Goal: Use online tool/utility: Utilize a website feature to perform a specific function

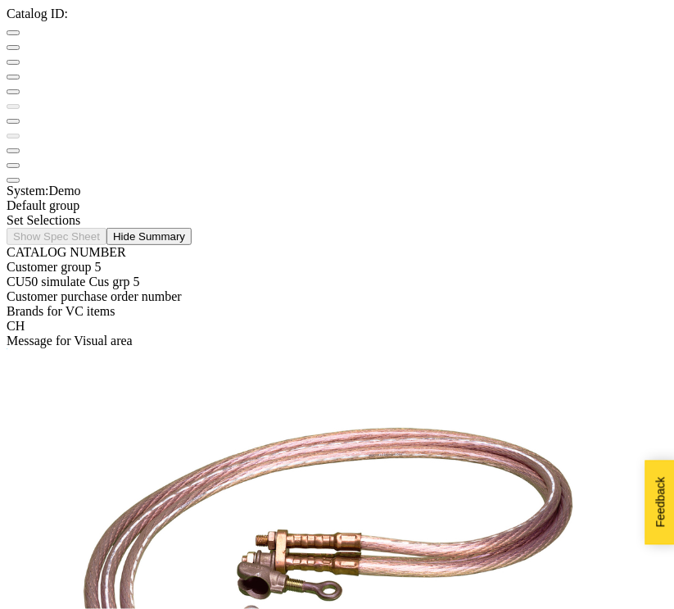
click at [206, 213] on div "Set Selections" at bounding box center [337, 220] width 661 height 15
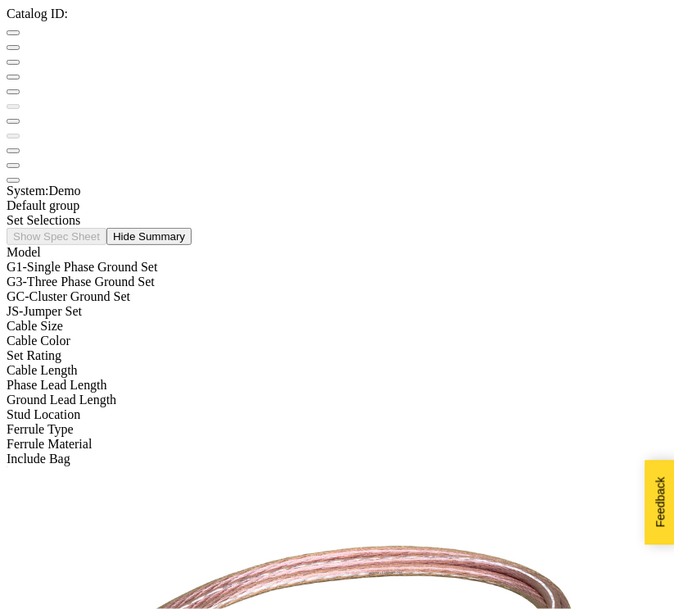
click at [142, 260] on div "G1 - Single Phase Ground Set" at bounding box center [337, 267] width 661 height 15
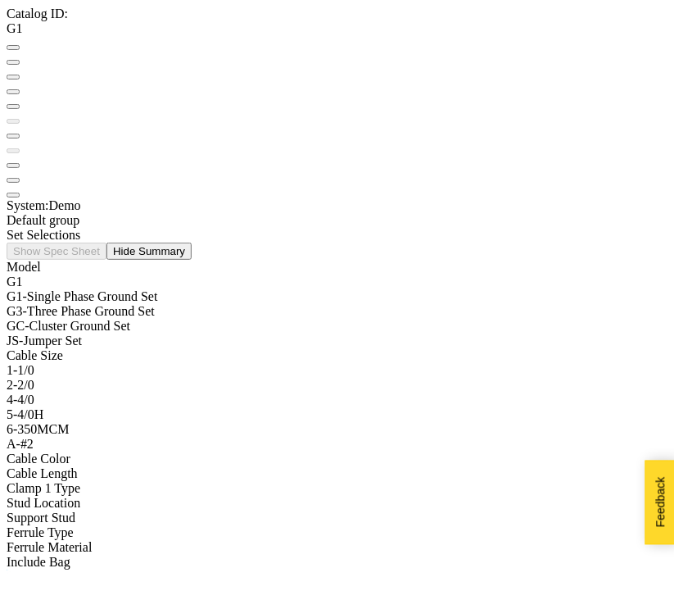
click at [129, 363] on div "1 - 1/0" at bounding box center [337, 370] width 661 height 15
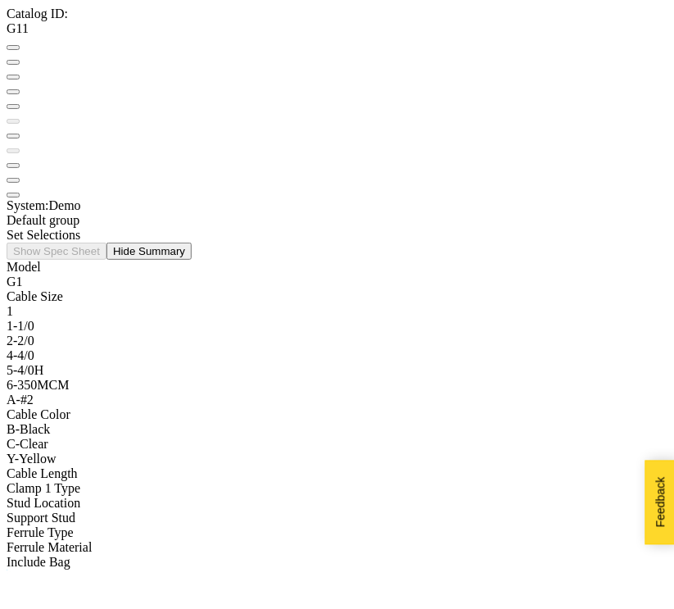
click at [124, 422] on div "B - Black" at bounding box center [337, 429] width 661 height 15
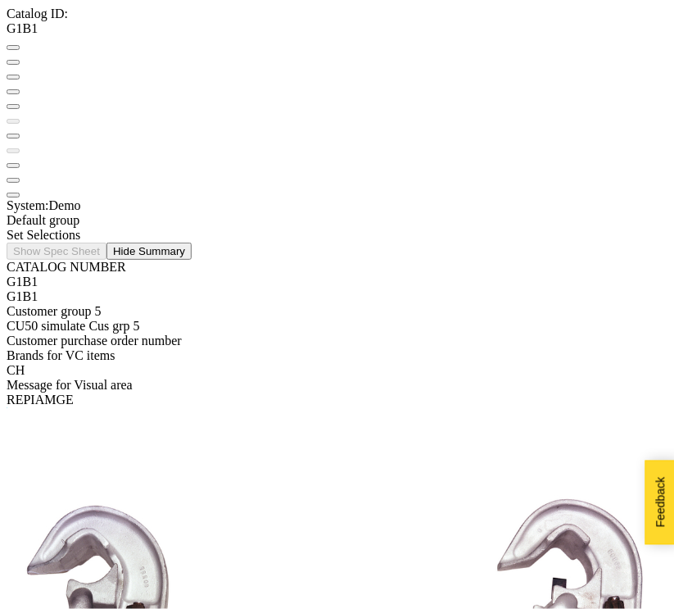
click at [20, 104] on button at bounding box center [13, 106] width 13 height 5
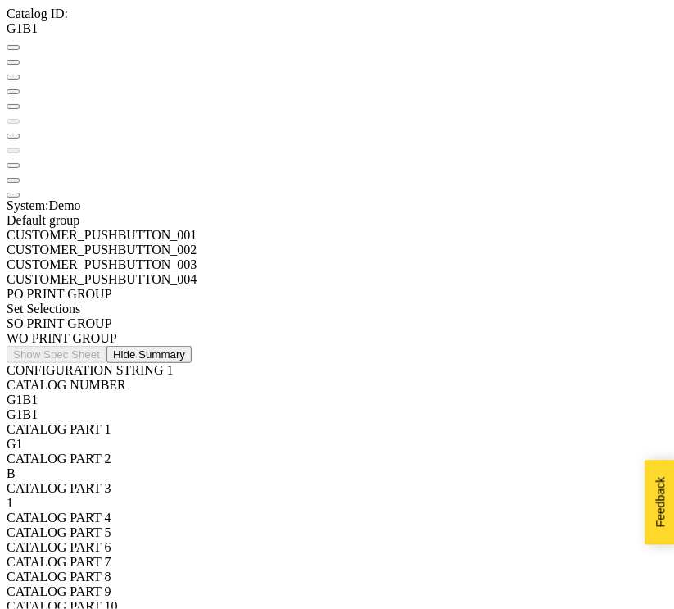
click at [20, 104] on button at bounding box center [13, 106] width 13 height 5
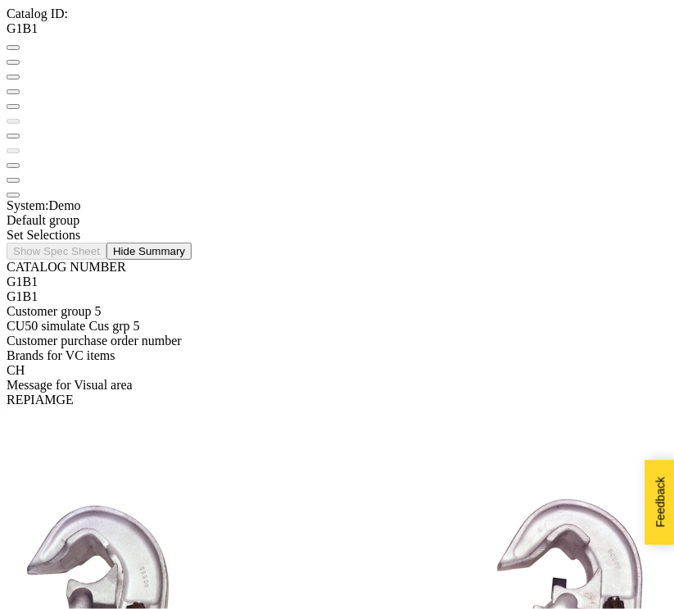
click at [20, 89] on button at bounding box center [13, 91] width 13 height 5
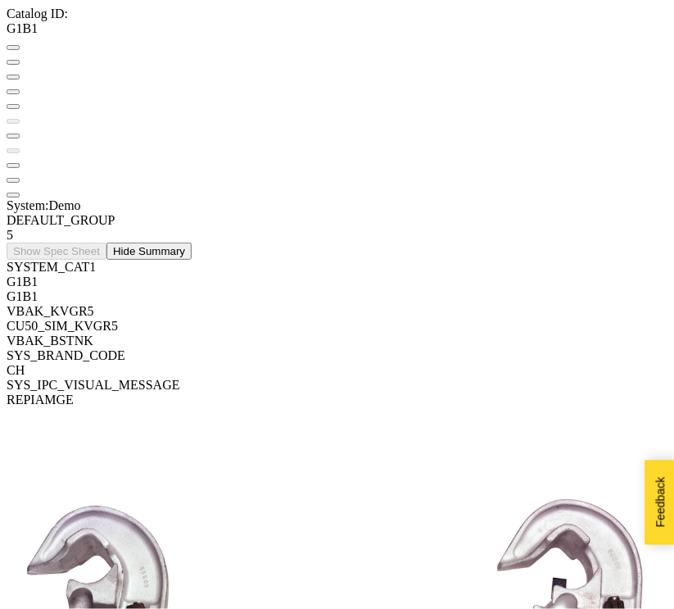
click at [20, 89] on button at bounding box center [13, 91] width 13 height 5
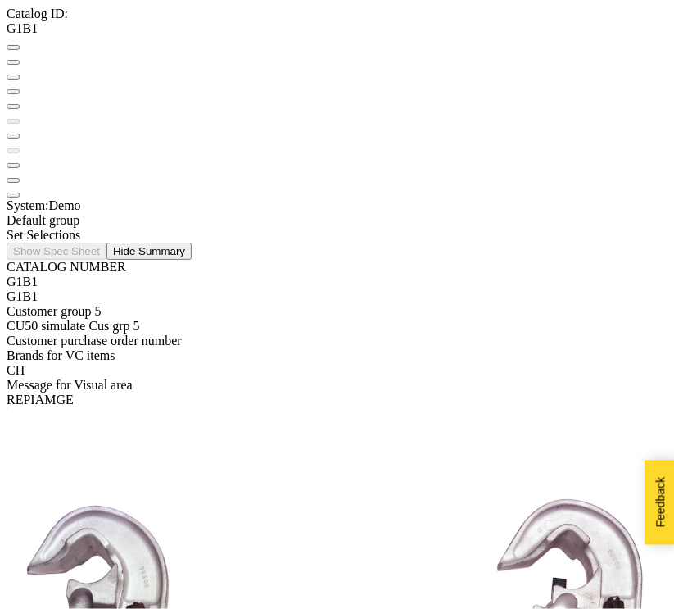
click at [210, 228] on div "Set Selections" at bounding box center [337, 235] width 661 height 15
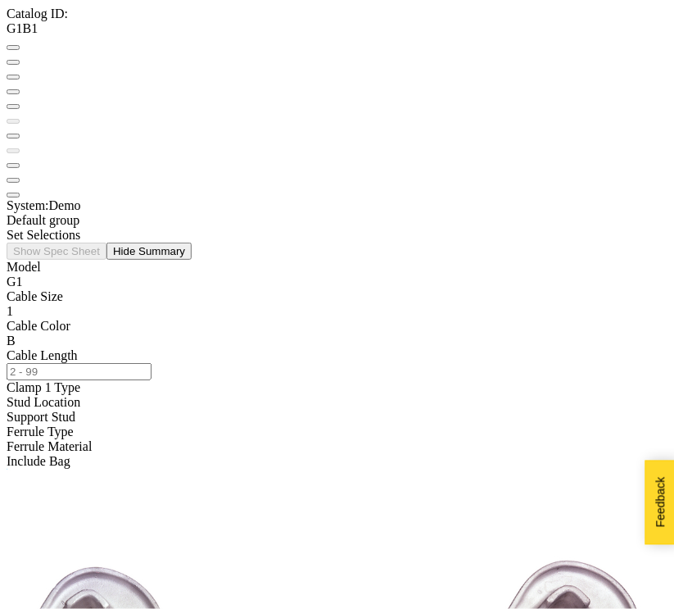
click at [277, 348] on div at bounding box center [337, 348] width 661 height 0
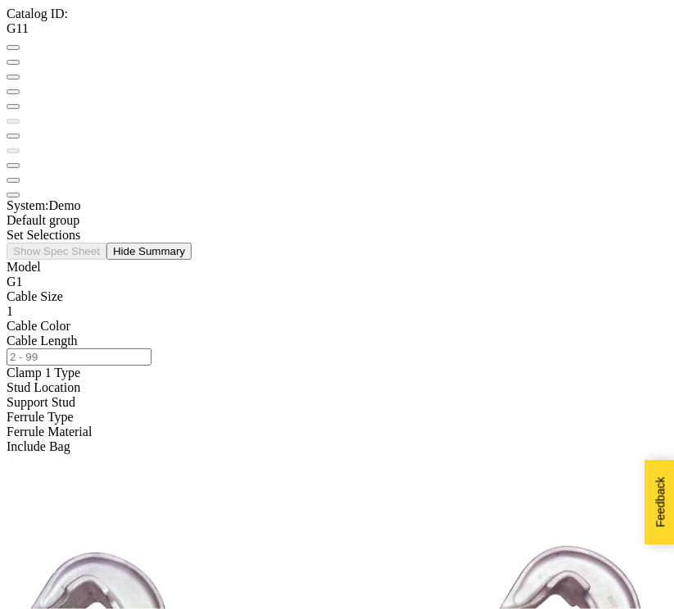
click at [274, 319] on div at bounding box center [337, 319] width 661 height 0
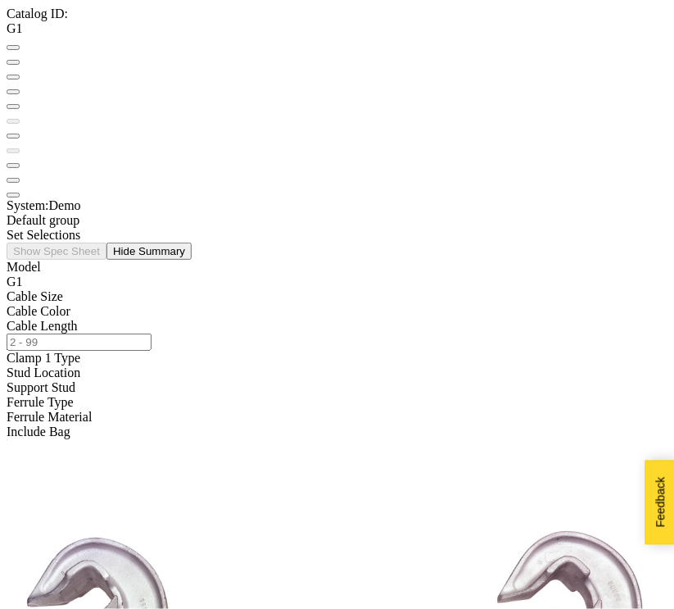
click at [275, 289] on div at bounding box center [337, 289] width 661 height 0
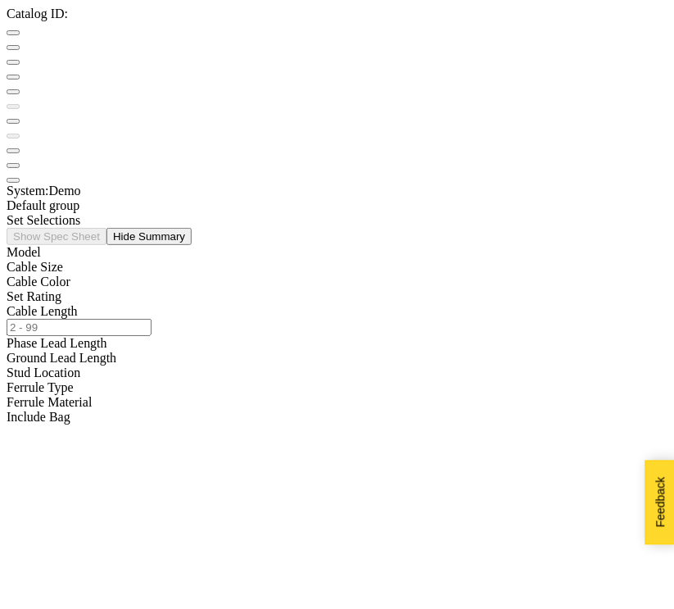
click at [227, 245] on div "Model" at bounding box center [337, 252] width 661 height 15
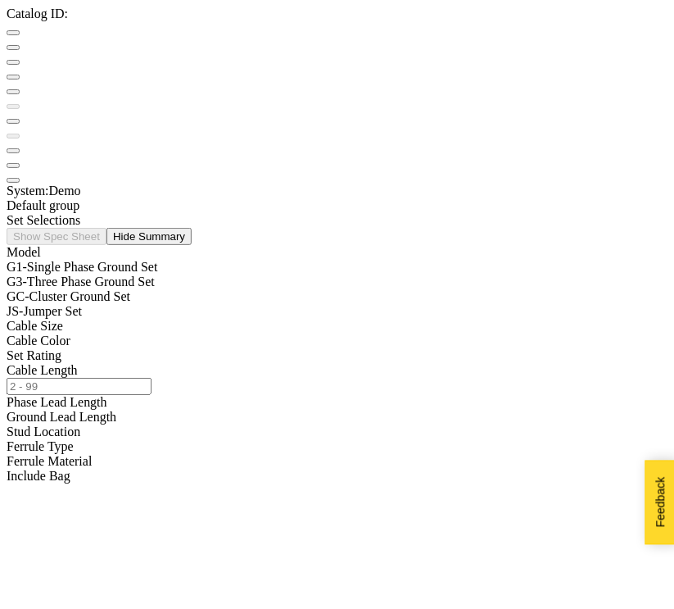
click at [196, 260] on div "G1 - Single Phase Ground Set" at bounding box center [337, 267] width 661 height 15
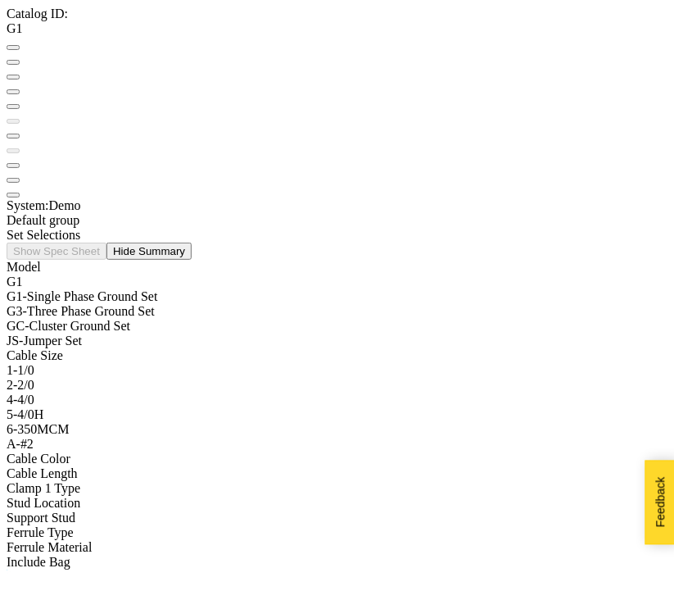
click at [185, 363] on div "1 - 1/0" at bounding box center [337, 370] width 661 height 15
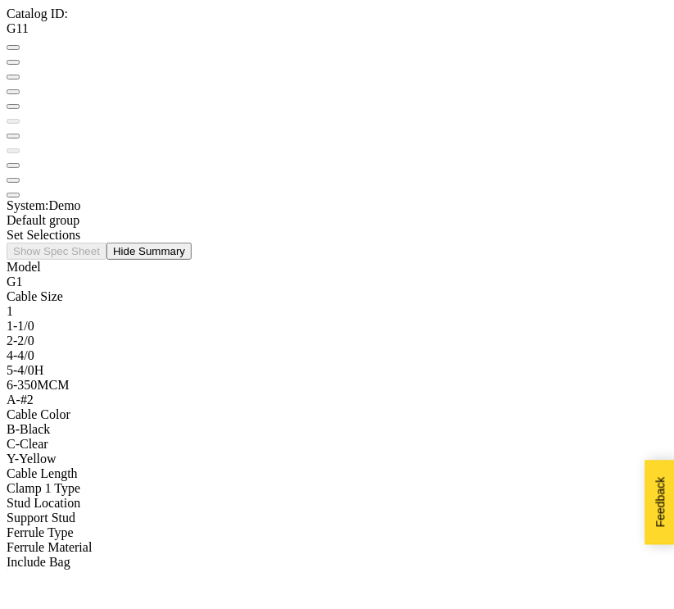
click at [156, 437] on div "C - Clear" at bounding box center [337, 444] width 661 height 15
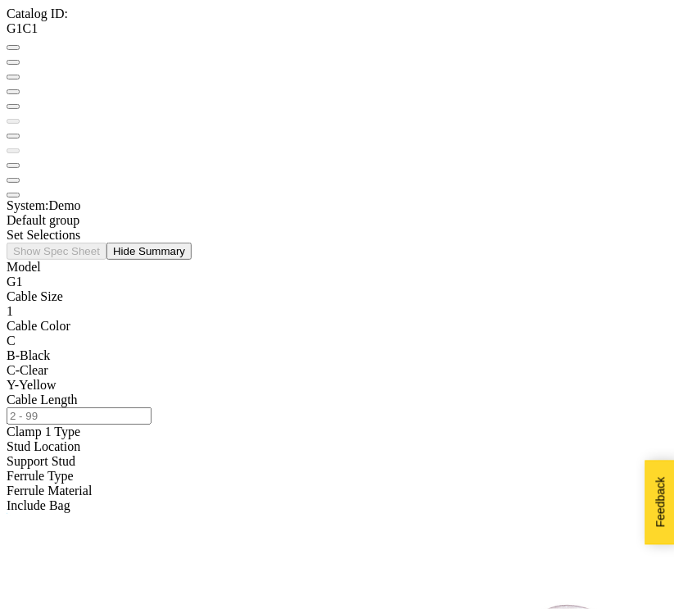
click at [152, 407] on input at bounding box center [79, 415] width 145 height 17
type input "3"
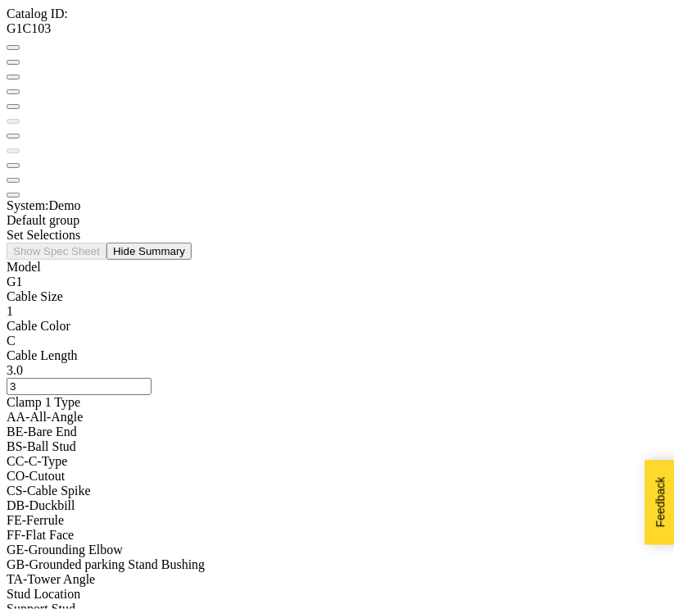
click at [20, 50] on button at bounding box center [13, 47] width 13 height 5
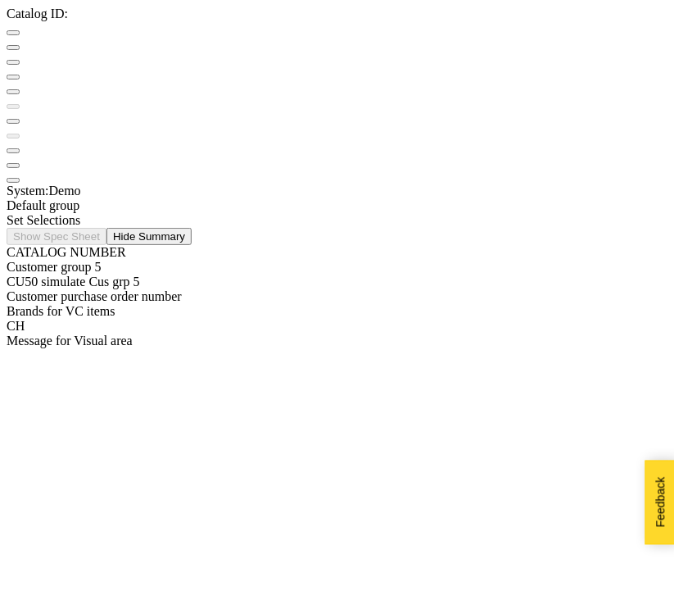
click at [213, 213] on div "Set Selections" at bounding box center [337, 220] width 661 height 15
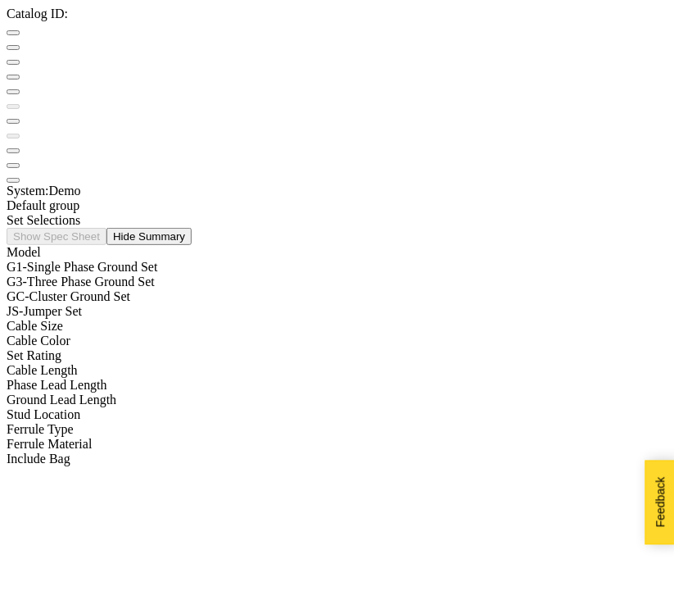
click at [163, 260] on div "G1 - Single Phase Ground Set" at bounding box center [337, 267] width 661 height 15
